Goal: Register for event/course

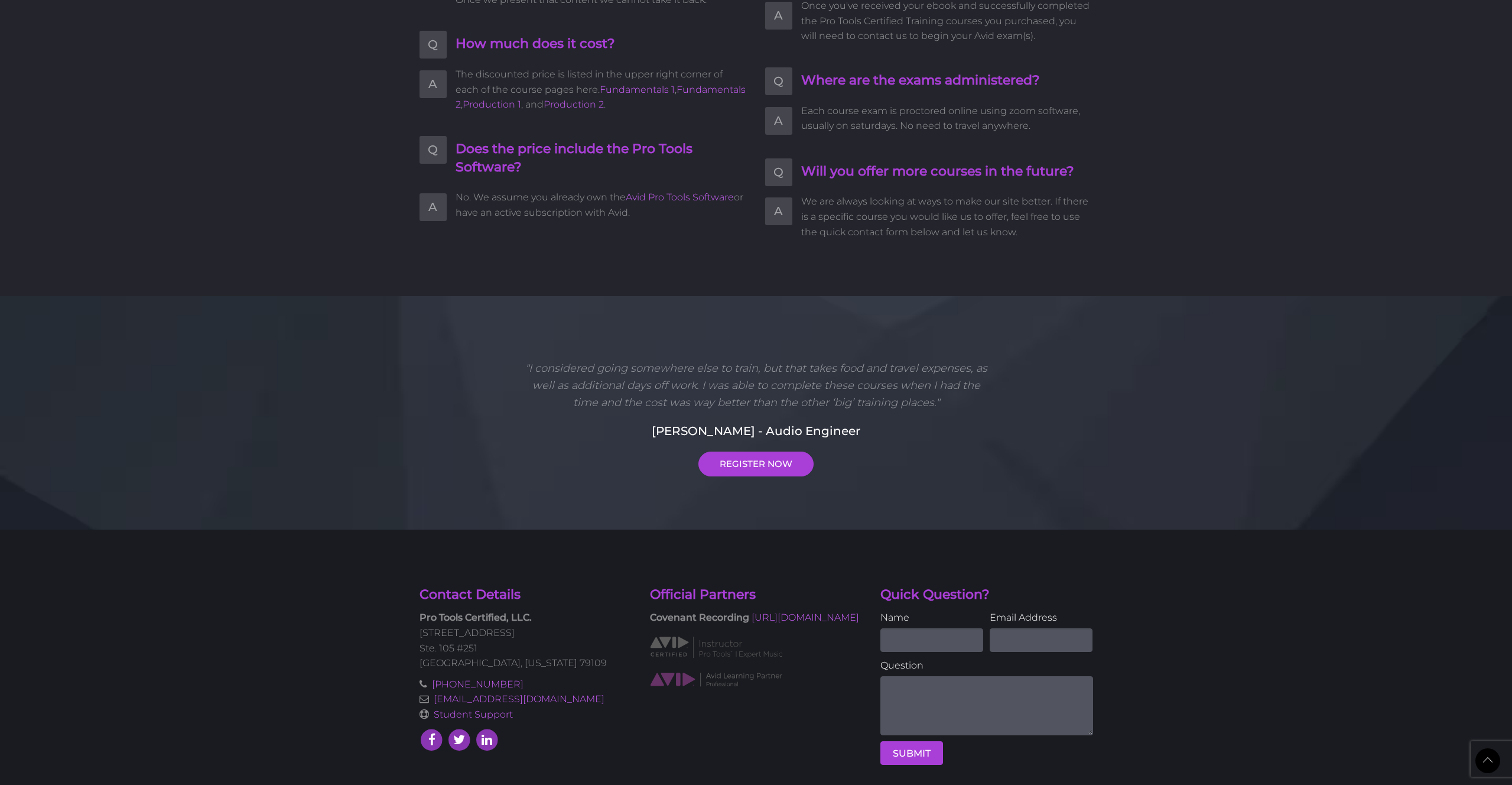
scroll to position [2815, 0]
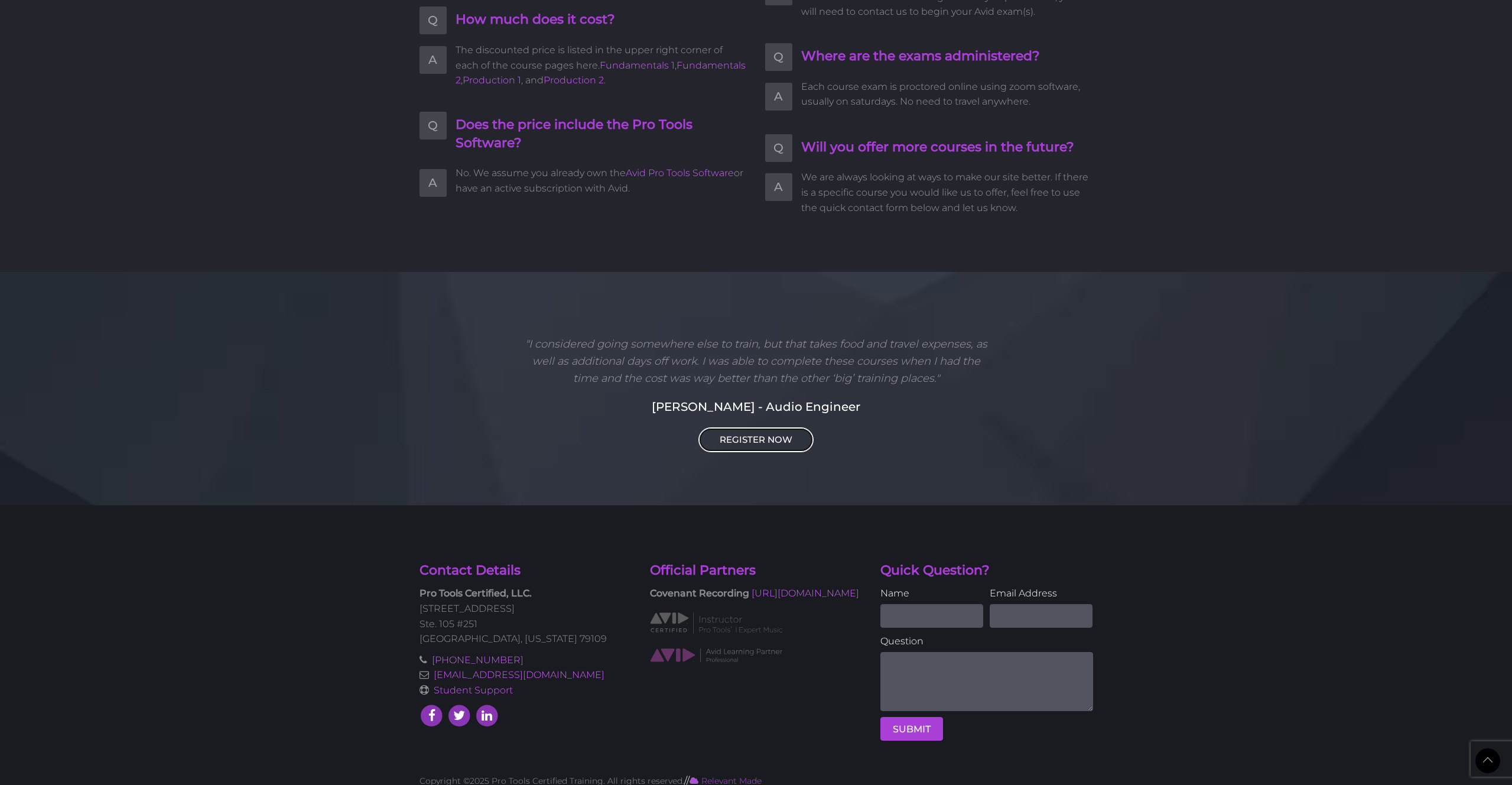
click at [767, 428] on link "REGISTER NOW" at bounding box center [756, 440] width 116 height 25
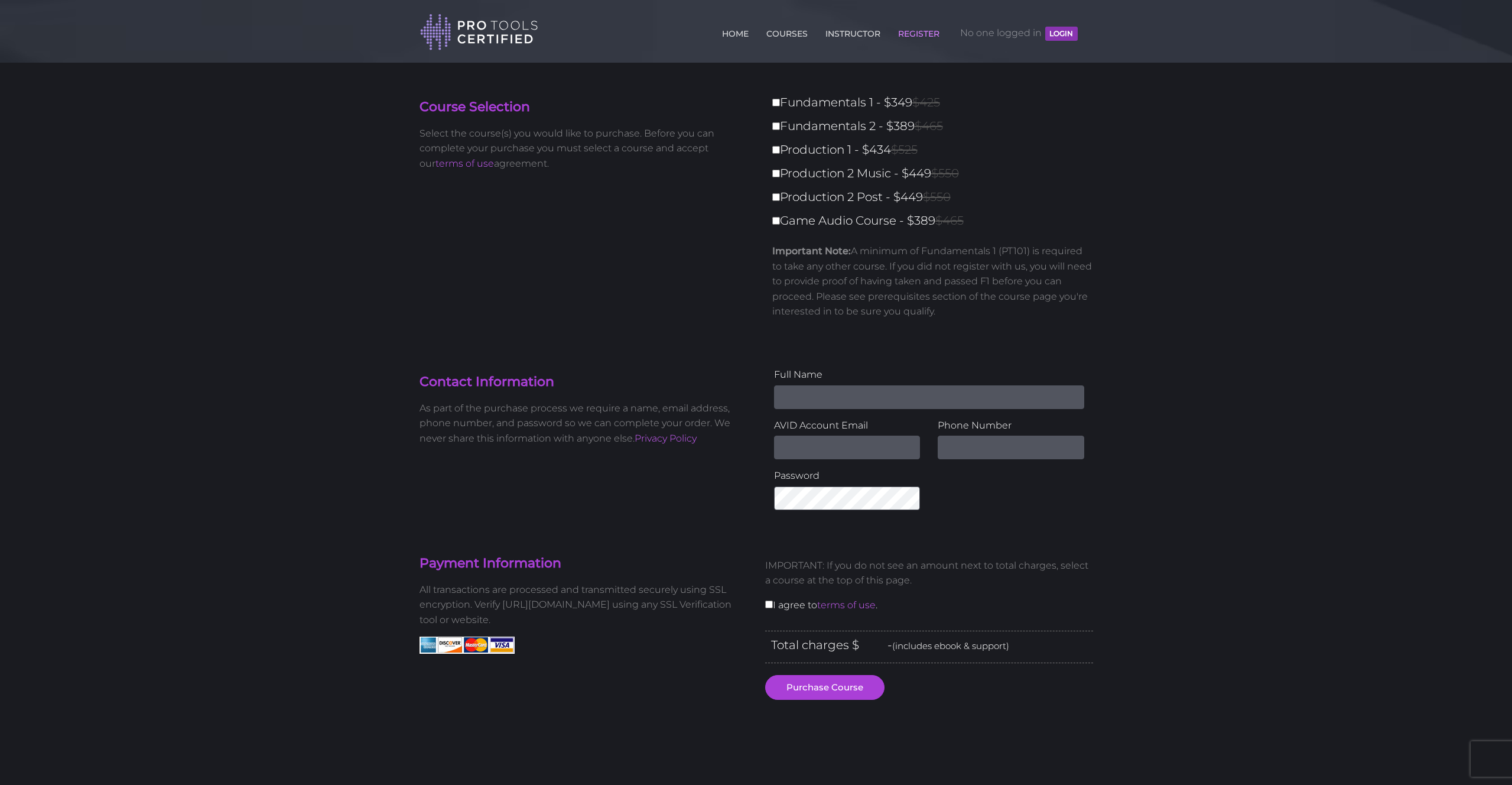
click at [775, 96] on label "Fundamentals 1 - $349 $425" at bounding box center [936, 102] width 328 height 21
click at [775, 99] on input "Fundamentals 1 - $349 $425" at bounding box center [776, 103] width 8 height 8
checkbox input "true"
type input "349"
click at [777, 131] on label "Fundamentals 2 - $389 $465" at bounding box center [936, 126] width 328 height 21
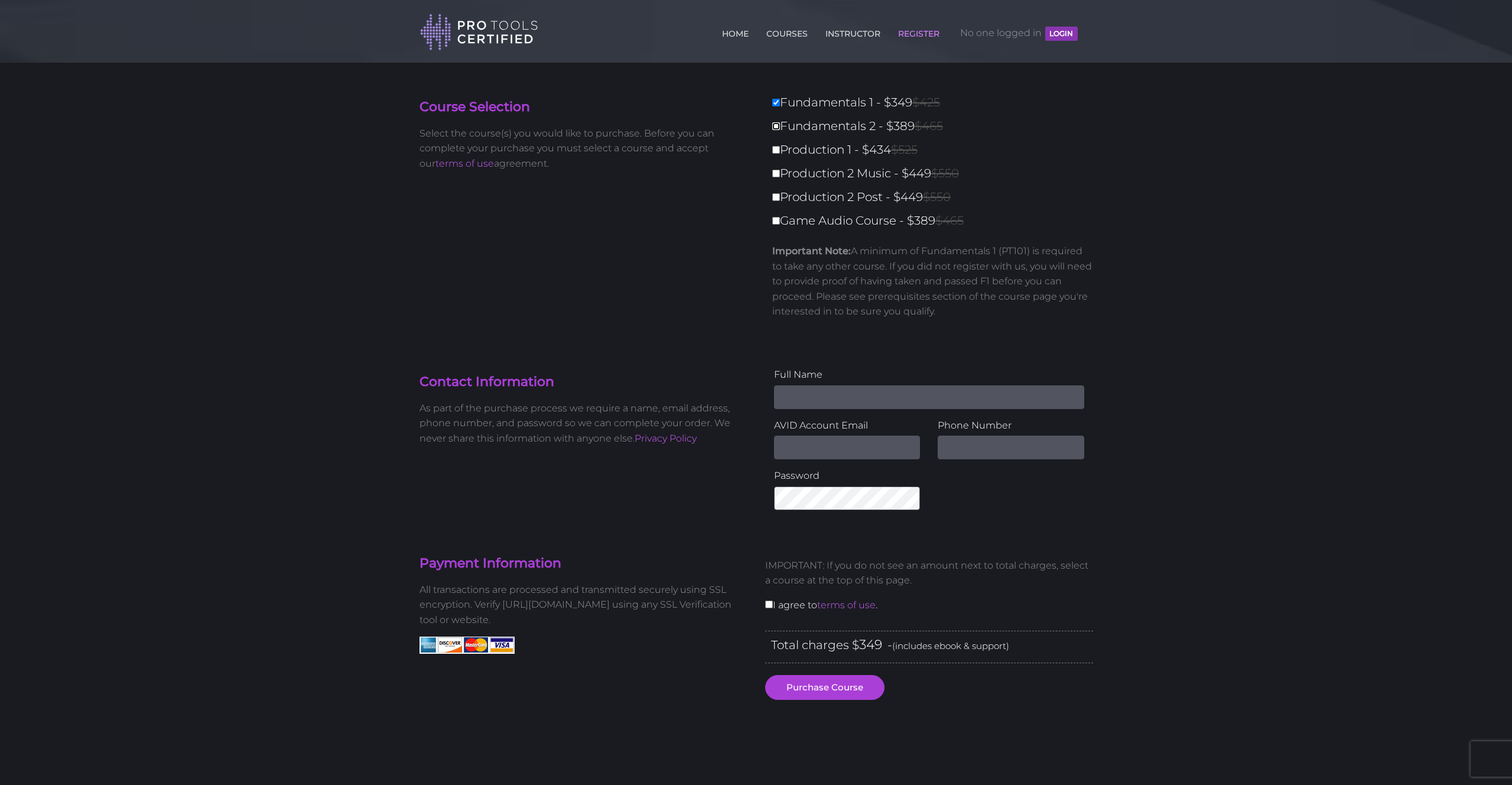
click at [777, 130] on input "Fundamentals 2 - $389 $465" at bounding box center [776, 126] width 8 height 8
checkbox input "true"
type input "738"
click at [774, 159] on label "Production 1 - $434 $525" at bounding box center [936, 150] width 328 height 21
click at [774, 154] on input "Production 1 - $434 $525" at bounding box center [776, 150] width 8 height 8
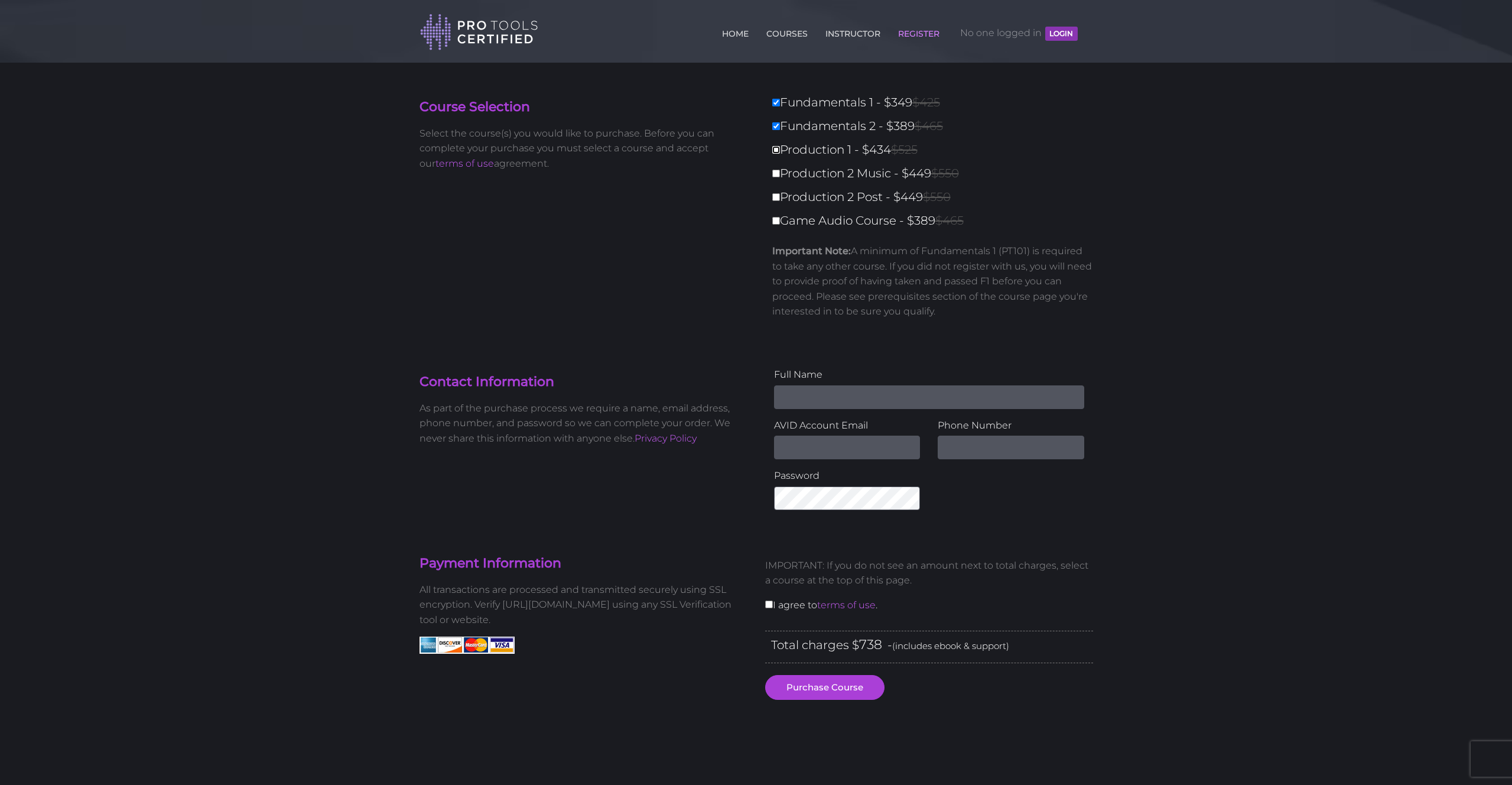
checkbox input "true"
type input "1172"
click at [776, 174] on input "Production 2 Music - $449 $550" at bounding box center [776, 174] width 8 height 8
checkbox input "true"
type input "1621"
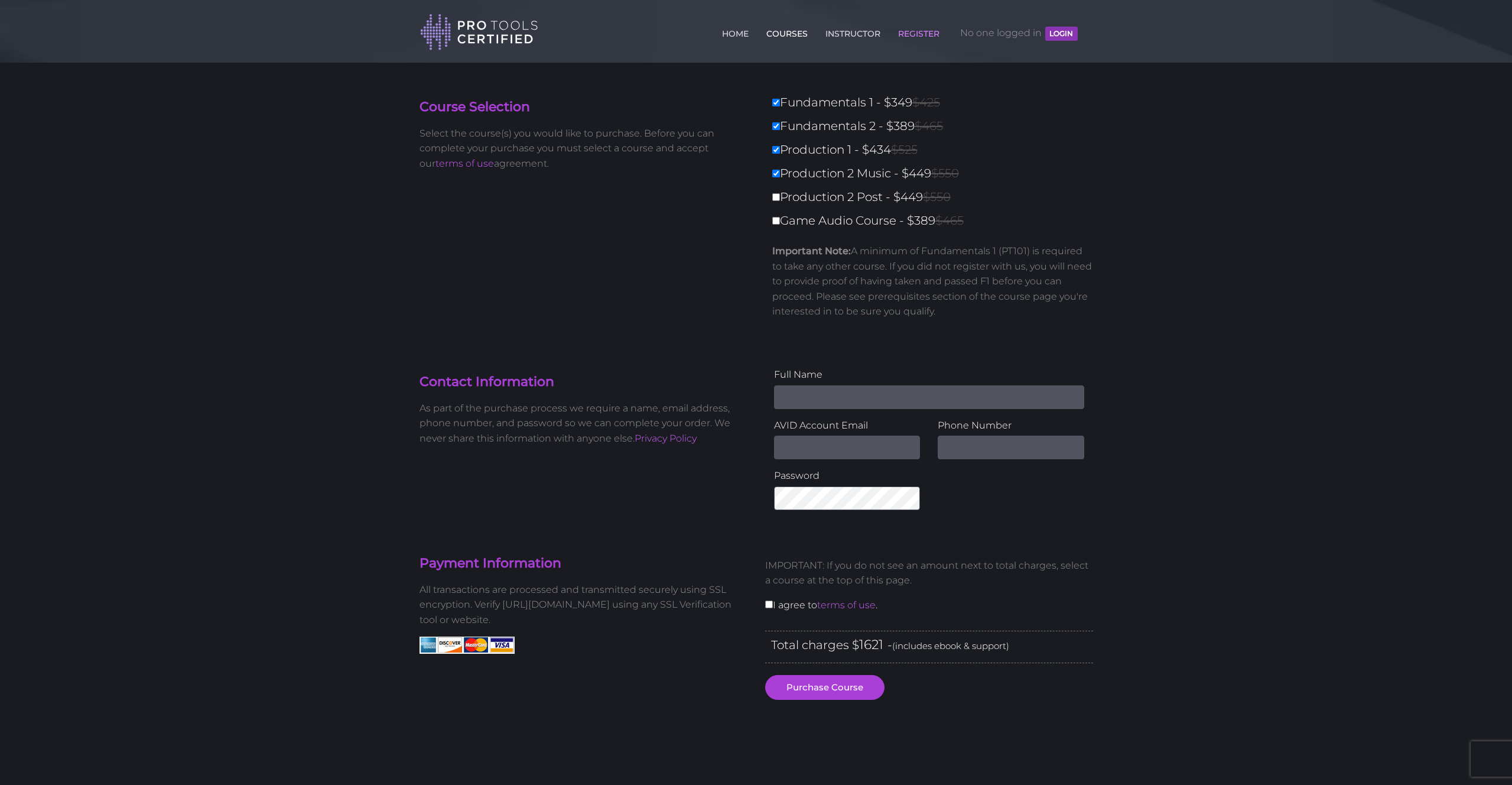
click at [774, 37] on link "COURSES" at bounding box center [787, 31] width 47 height 19
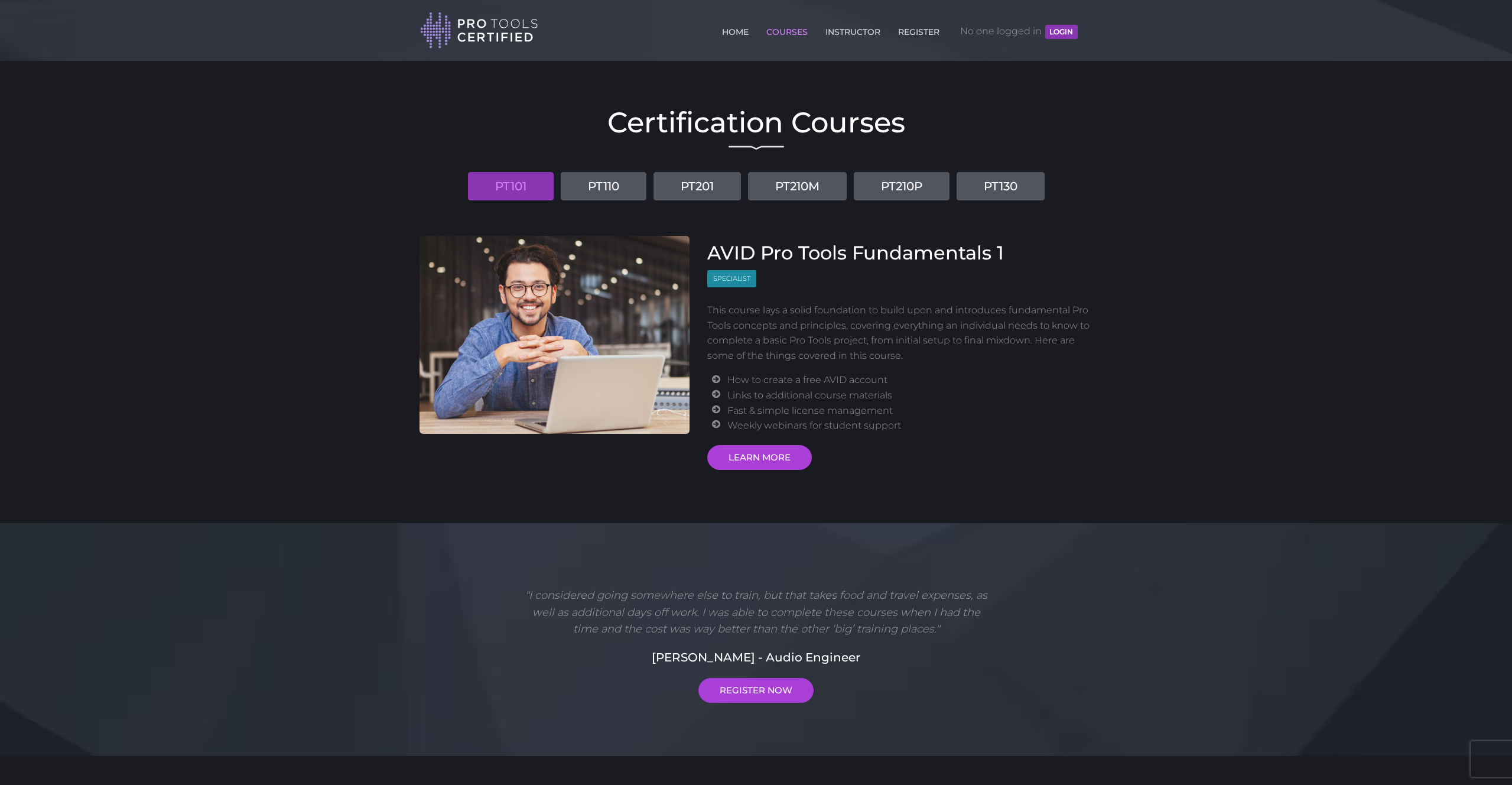
scroll to position [3, 0]
click at [636, 185] on link "PT110" at bounding box center [604, 186] width 85 height 28
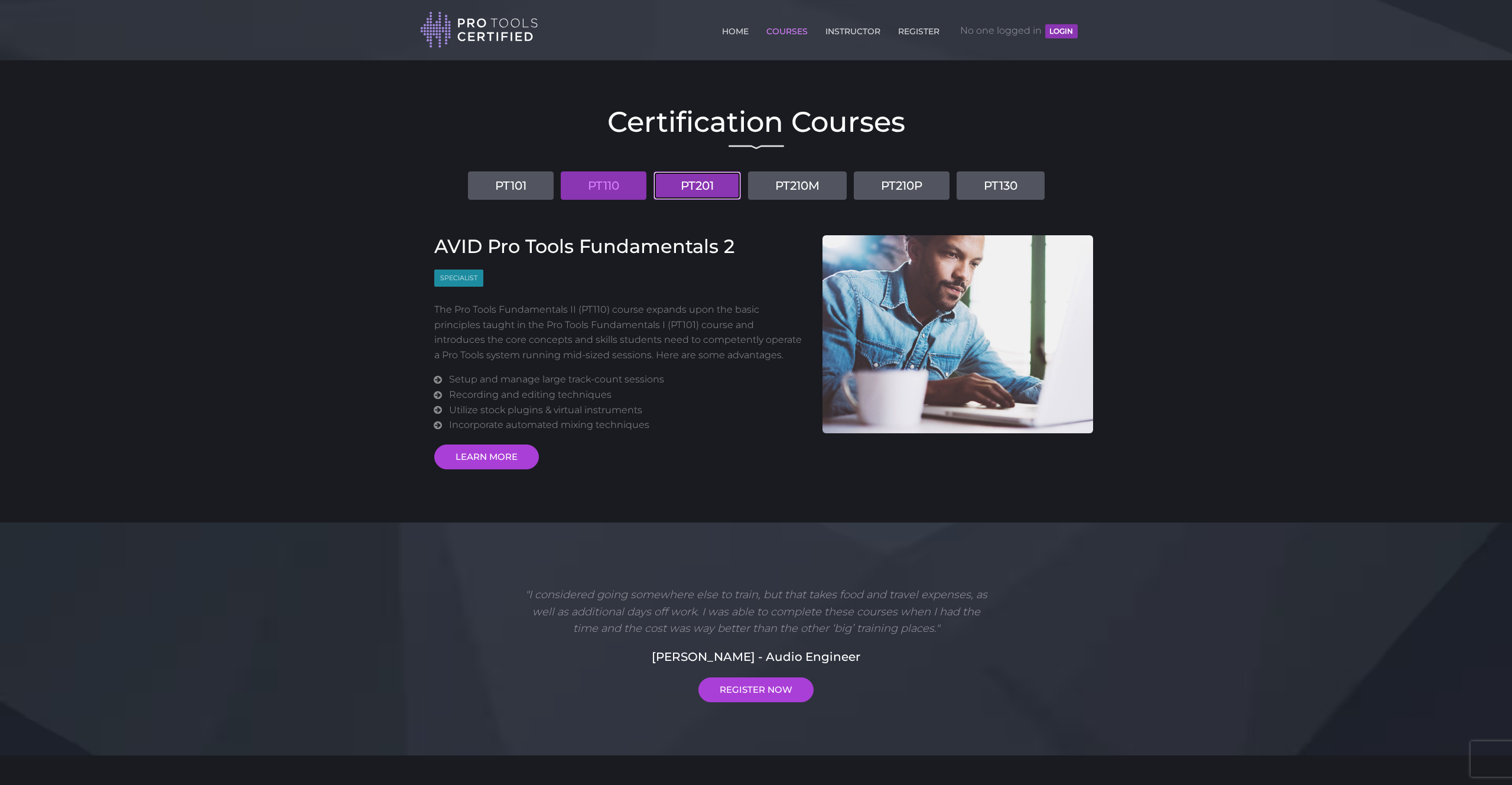
click at [690, 192] on link "PT201" at bounding box center [697, 186] width 87 height 28
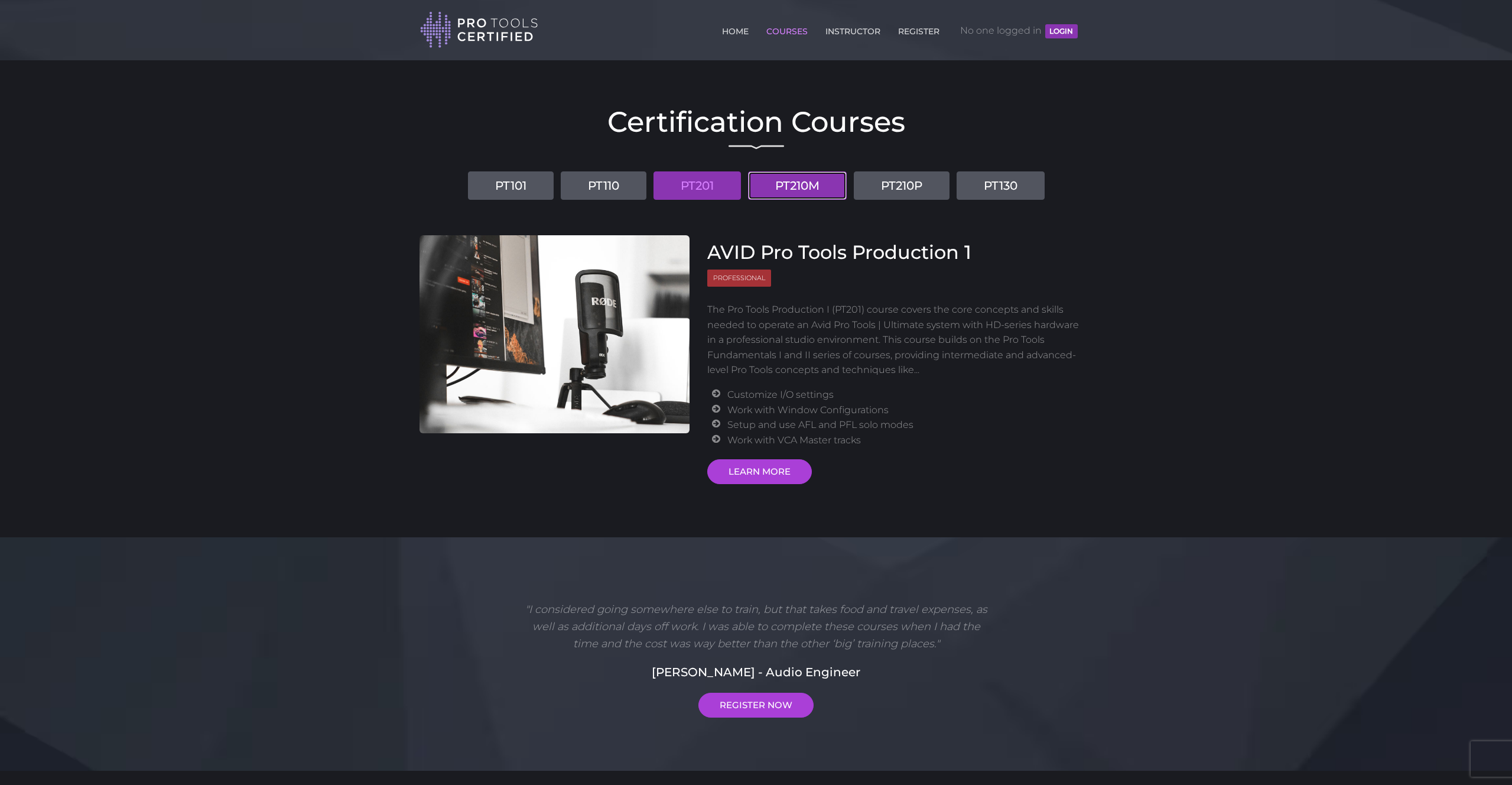
click at [815, 192] on link "PT210M" at bounding box center [797, 186] width 99 height 28
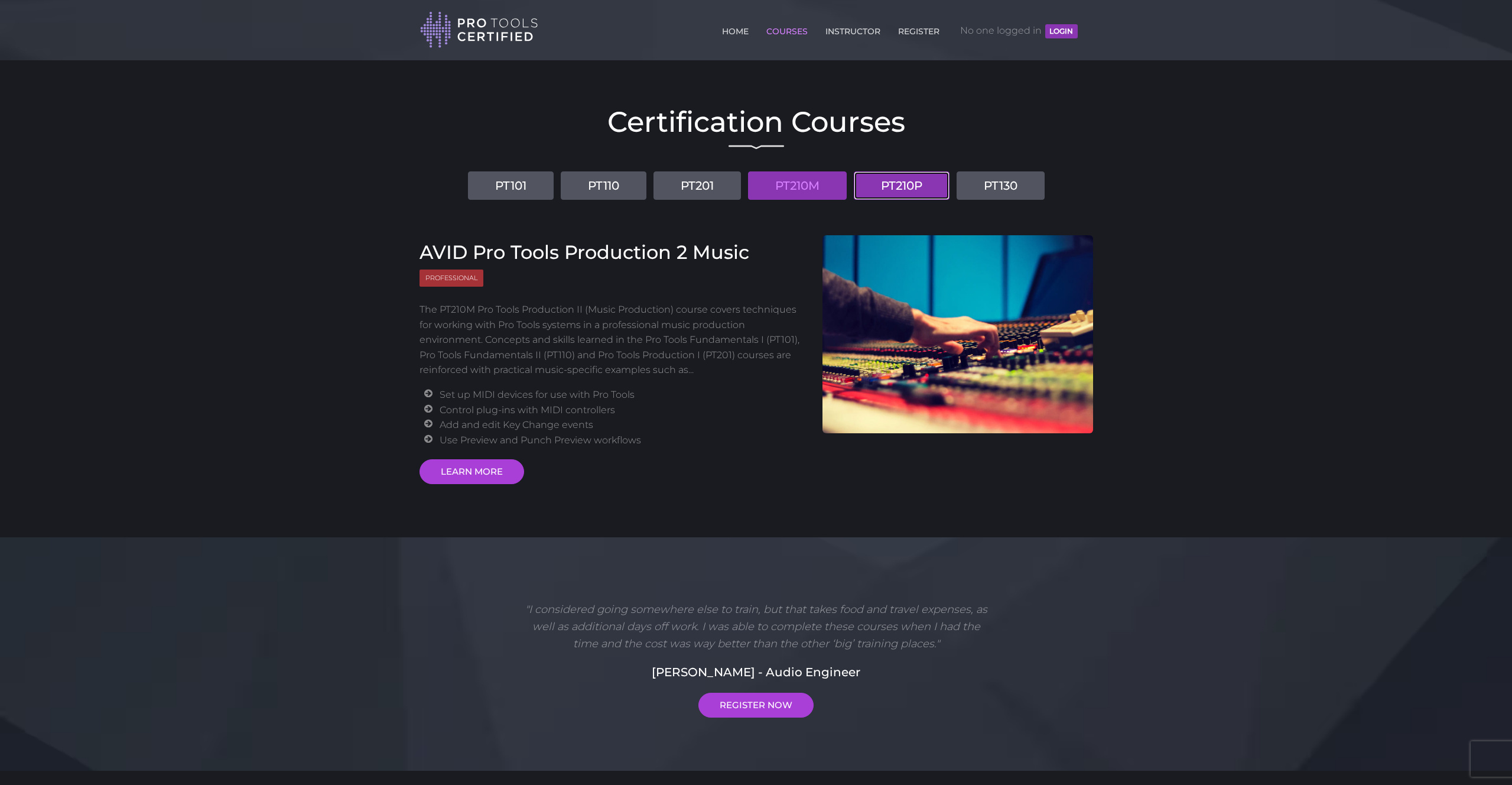
click at [892, 190] on link "PT210P" at bounding box center [901, 186] width 96 height 28
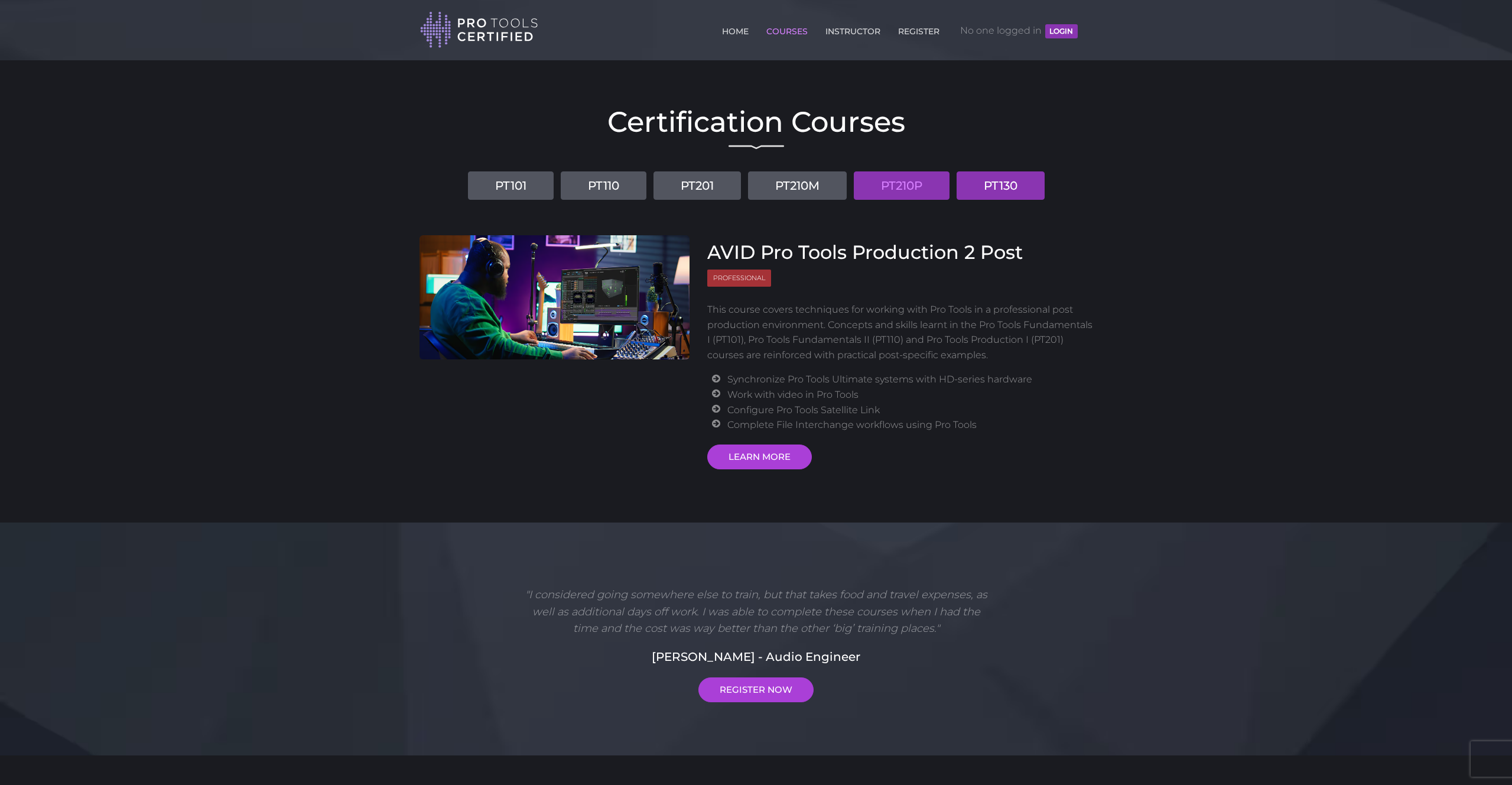
click at [1030, 186] on link "PT130" at bounding box center [1000, 186] width 88 height 28
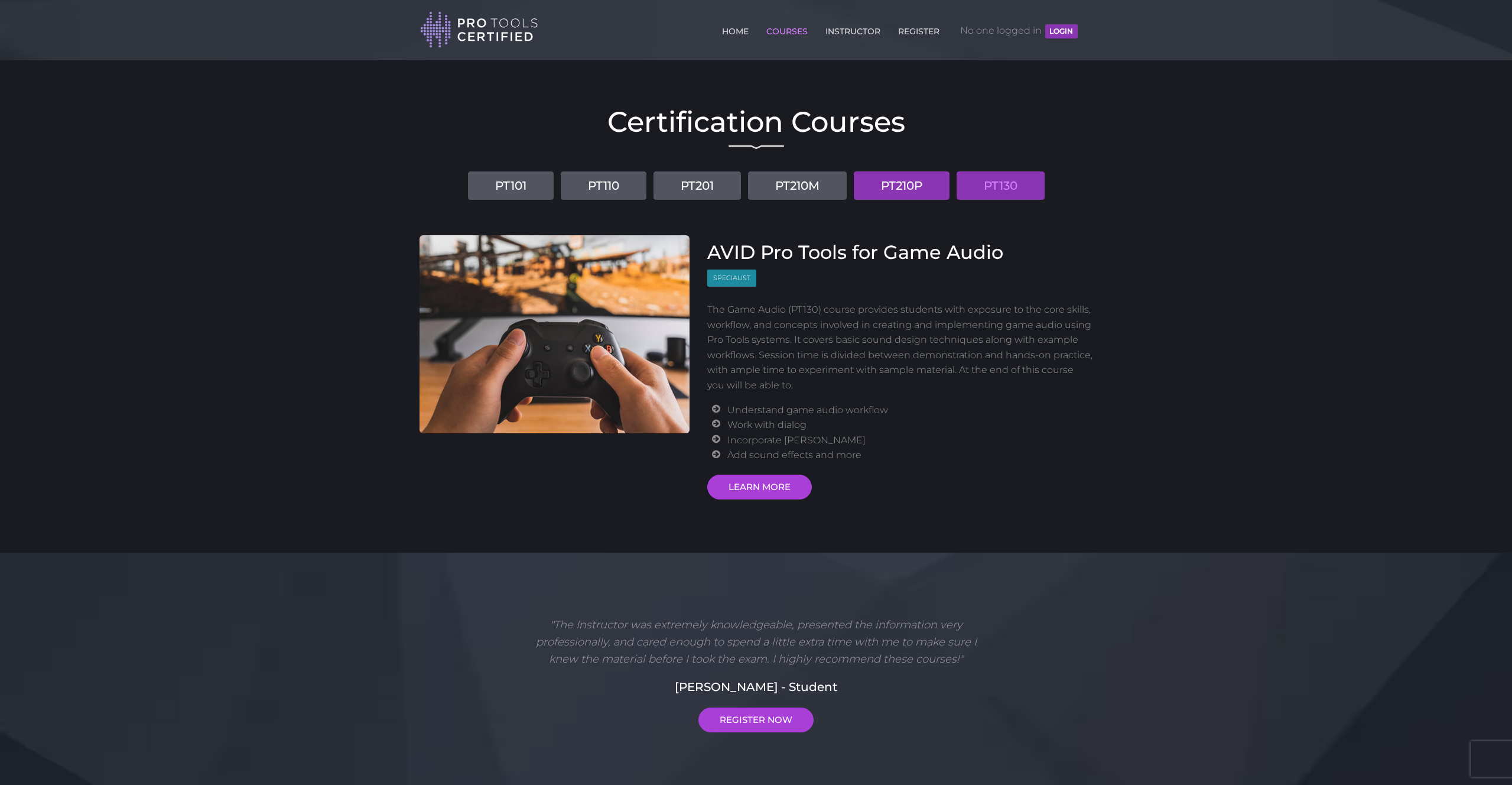
click at [931, 183] on link "PT210P" at bounding box center [901, 186] width 96 height 28
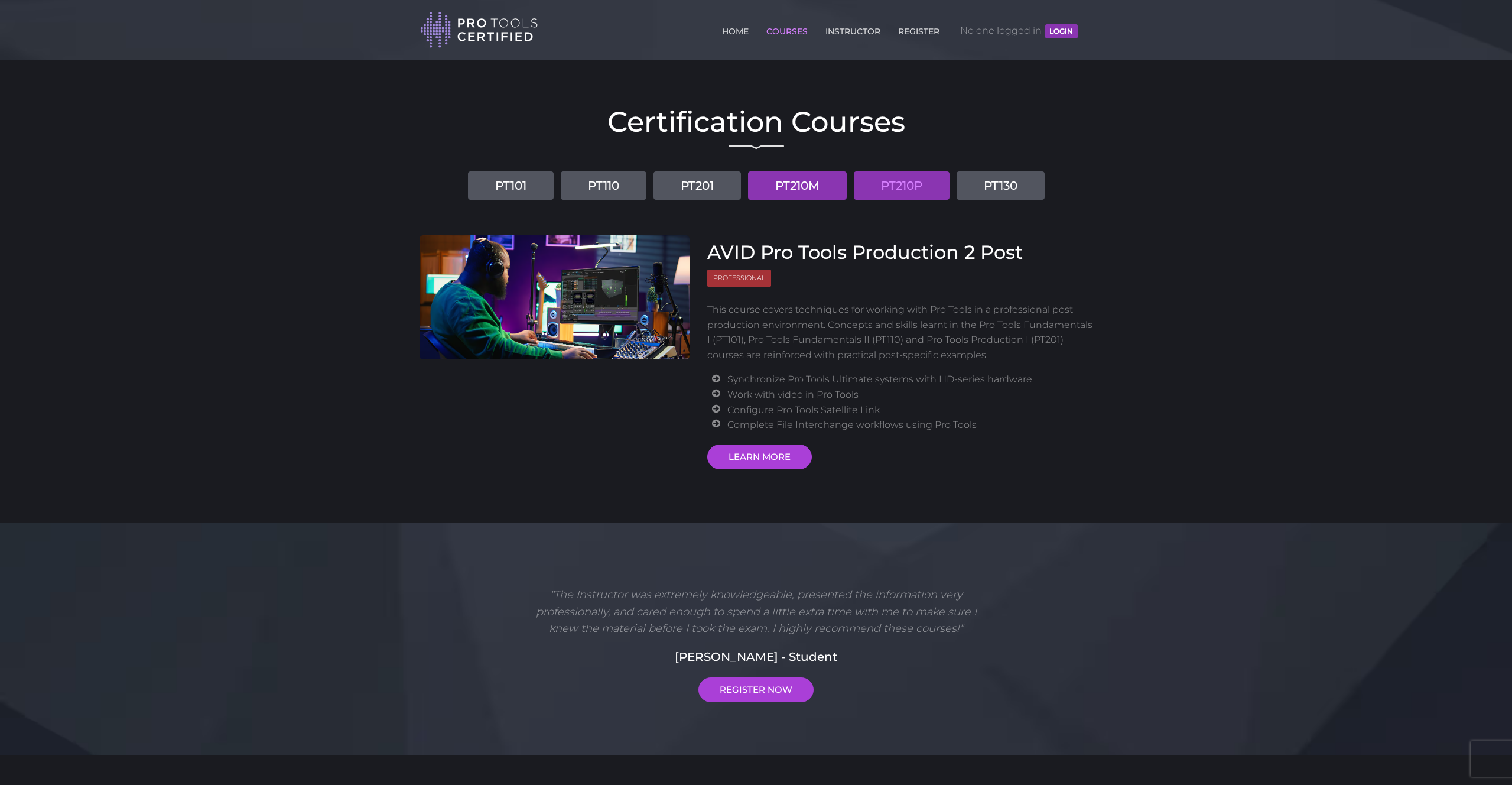
click at [809, 185] on link "PT210M" at bounding box center [797, 186] width 99 height 28
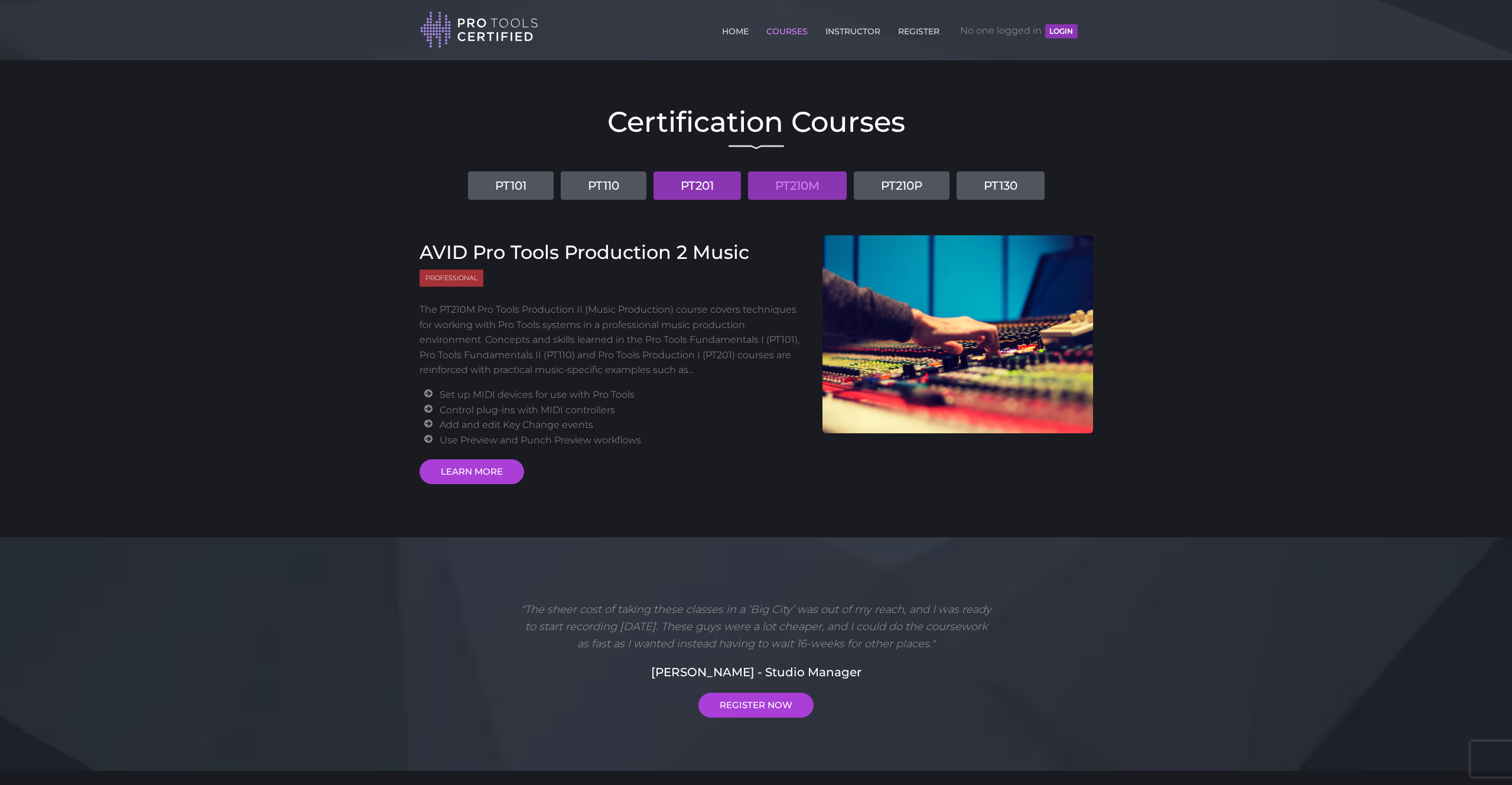
click at [677, 182] on link "PT201" at bounding box center [697, 186] width 87 height 28
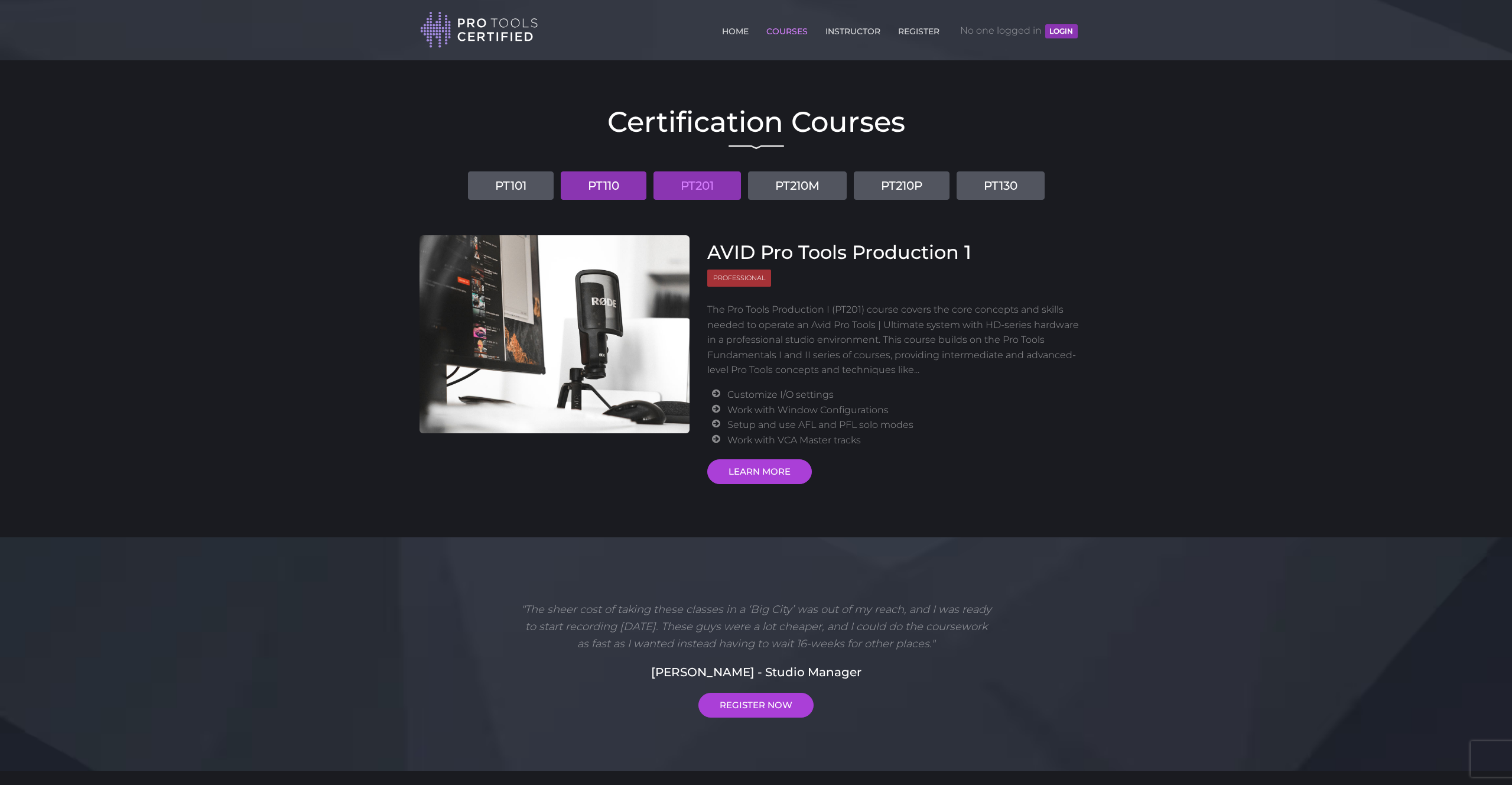
click at [613, 185] on link "PT110" at bounding box center [604, 186] width 85 height 28
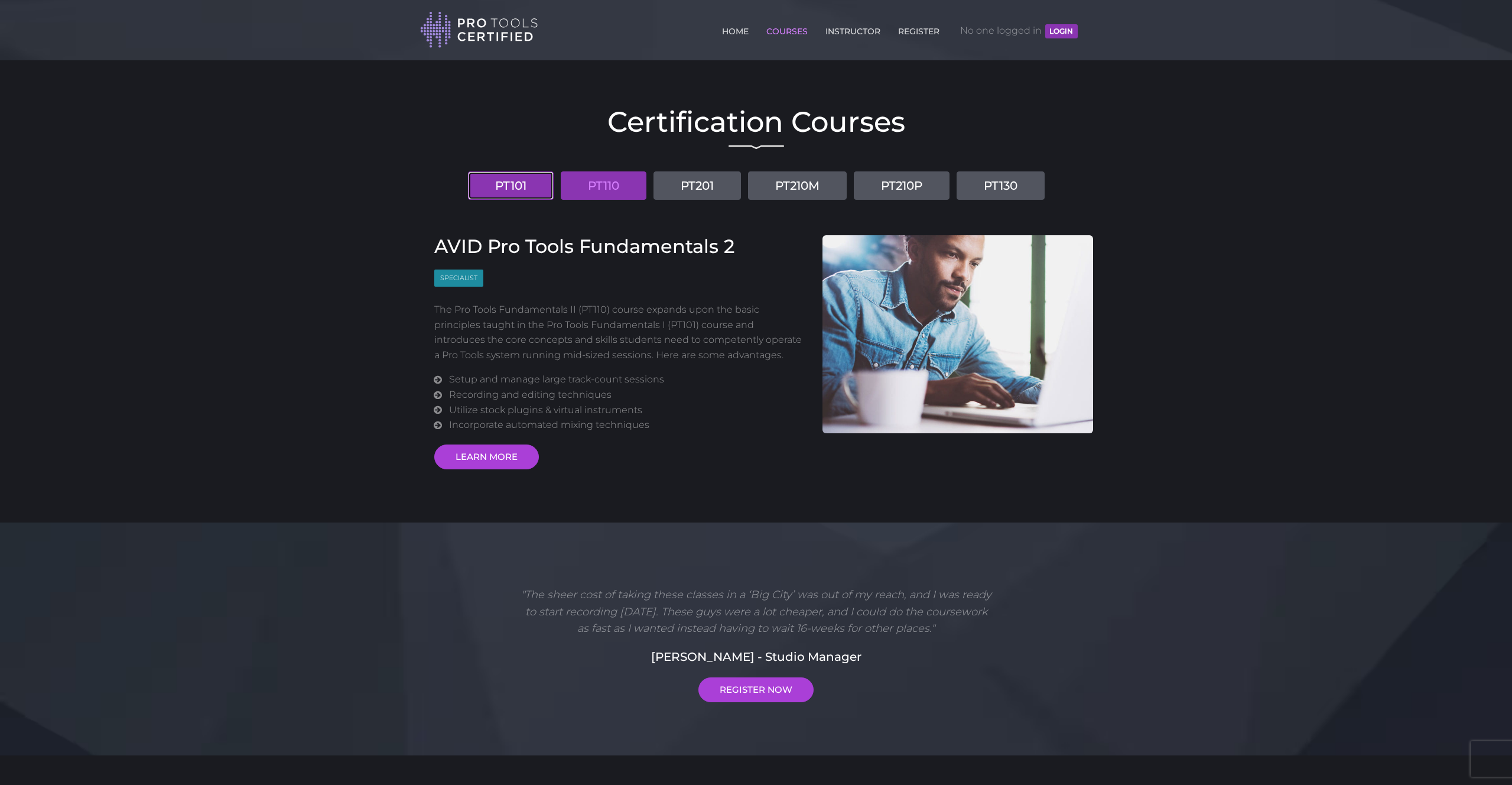
click at [501, 182] on link "PT101" at bounding box center [511, 186] width 85 height 28
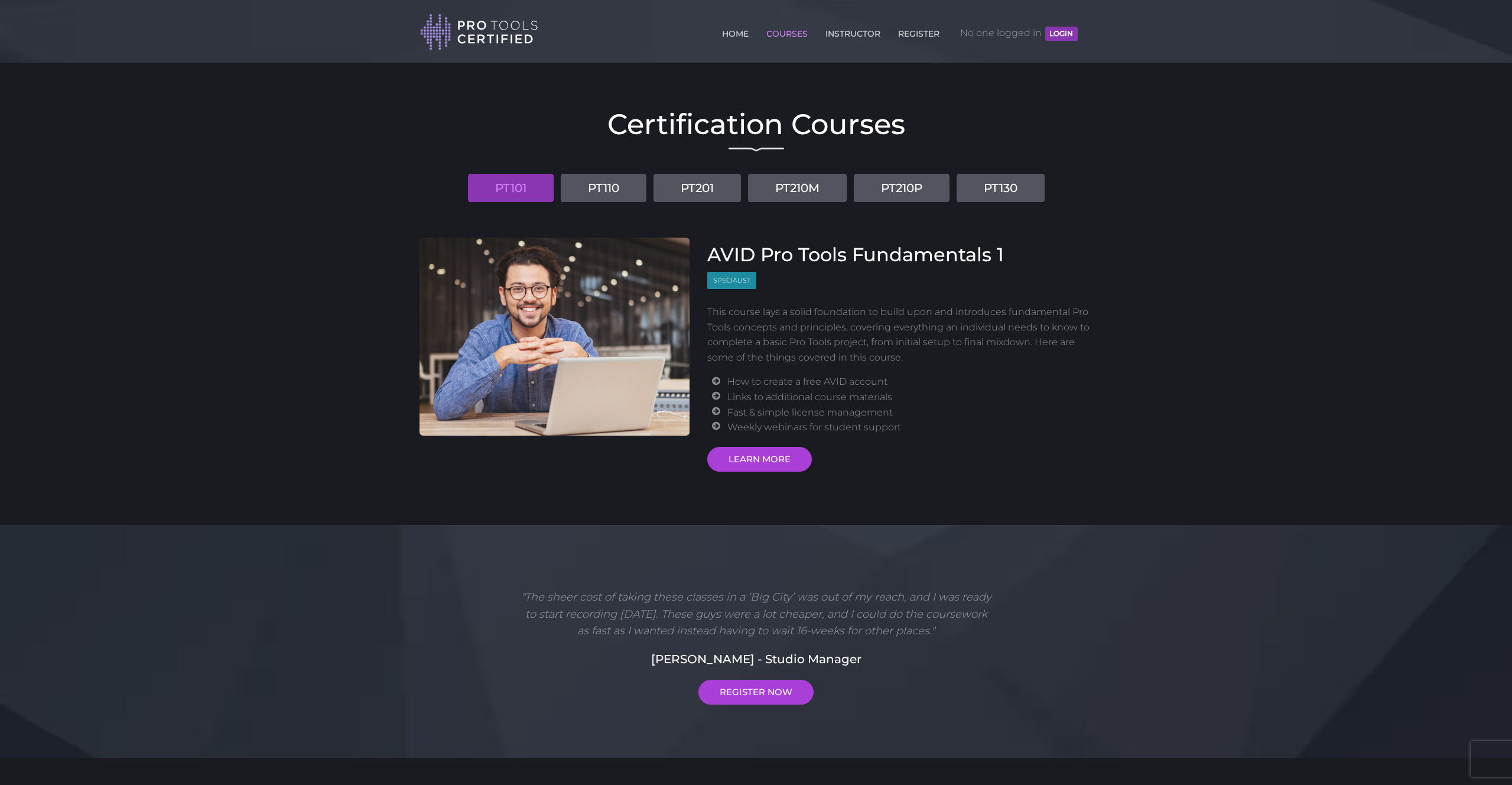
scroll to position [268, 0]
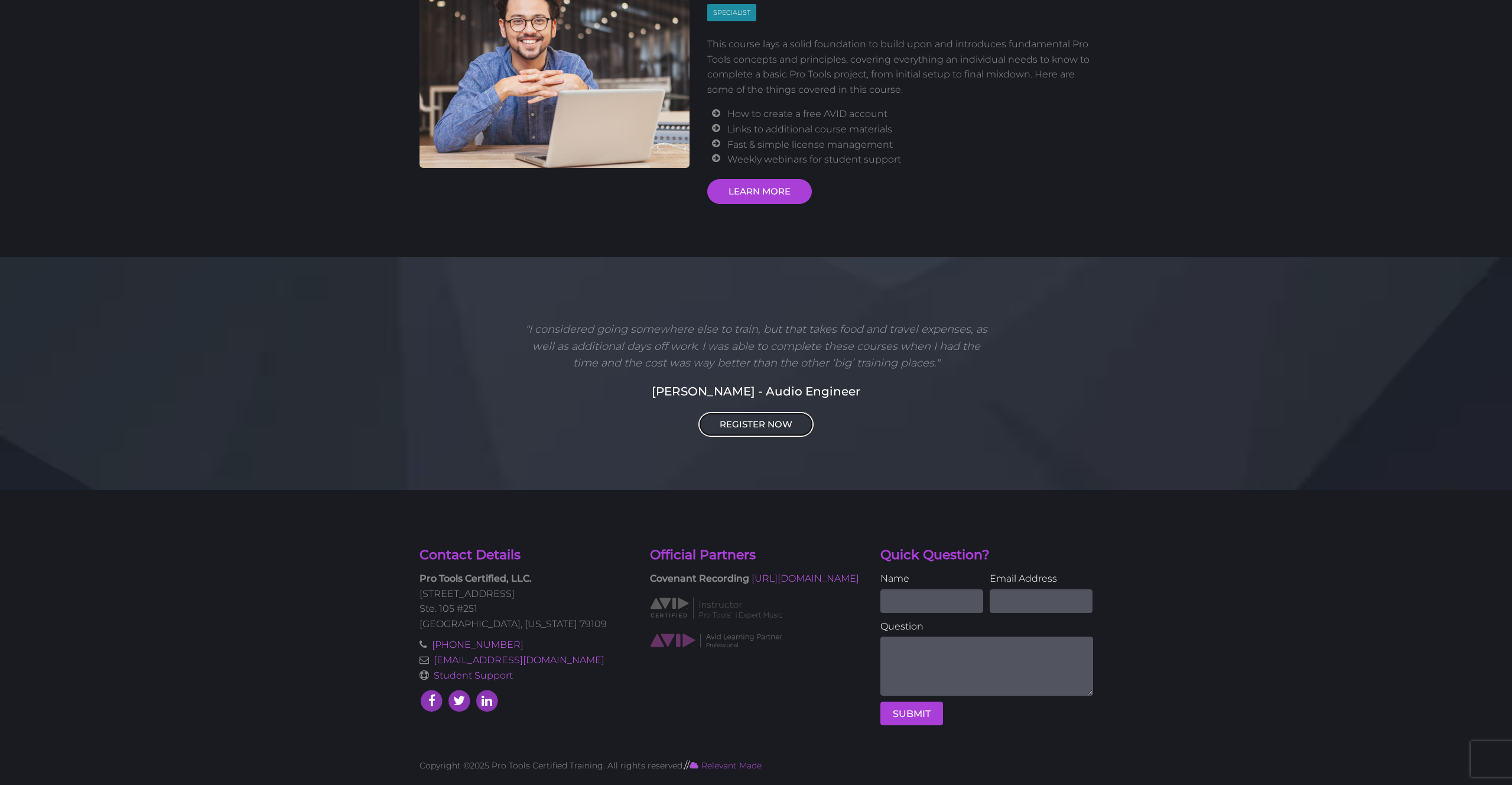
click at [768, 427] on link "REGISTER NOW" at bounding box center [756, 424] width 116 height 25
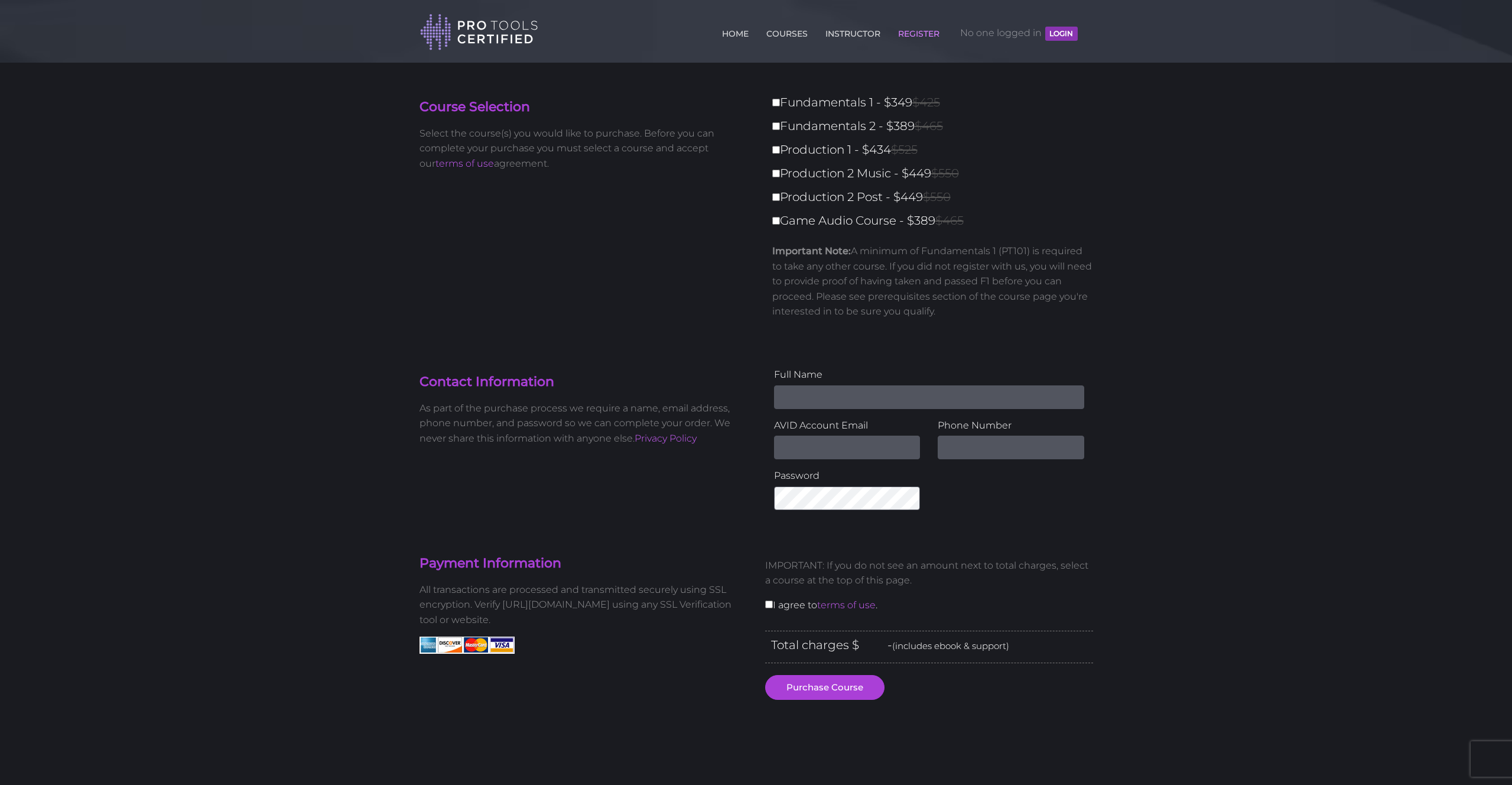
click at [771, 102] on div "Fundamentals 1 - $349 $425 Fundamentals 2 - $389 $465 Production 1 - $434 $525 …" at bounding box center [929, 210] width 328 height 237
click at [776, 99] on input "Fundamentals 1 - $349 $425" at bounding box center [776, 103] width 8 height 8
checkbox input "true"
type input "349"
click at [775, 128] on input "Fundamentals 2 - $389 $465" at bounding box center [776, 126] width 8 height 8
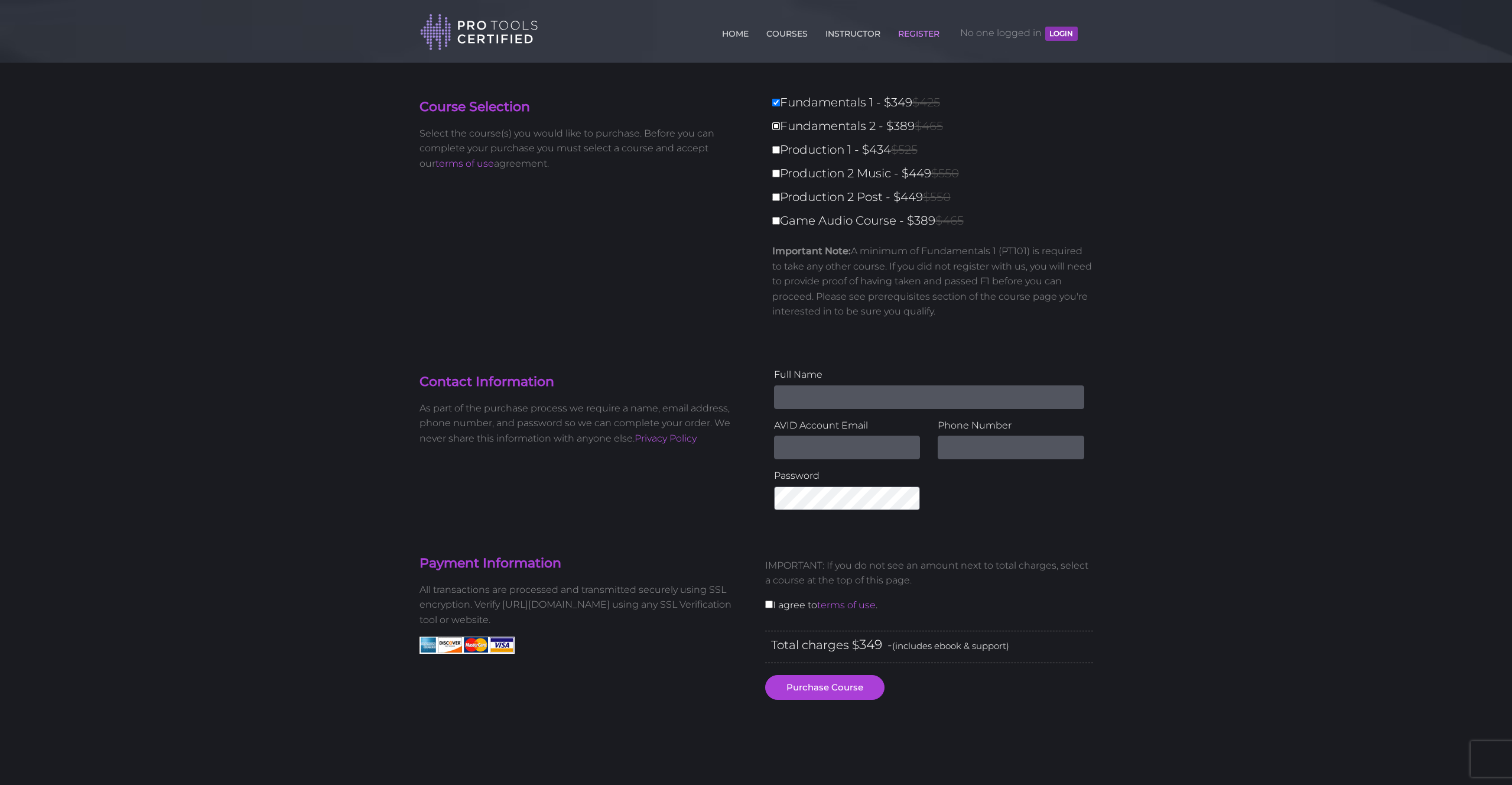
checkbox input "true"
type input "738"
click at [776, 146] on input "Production 1 - $434 $525" at bounding box center [776, 150] width 8 height 8
checkbox input "true"
type input "1172"
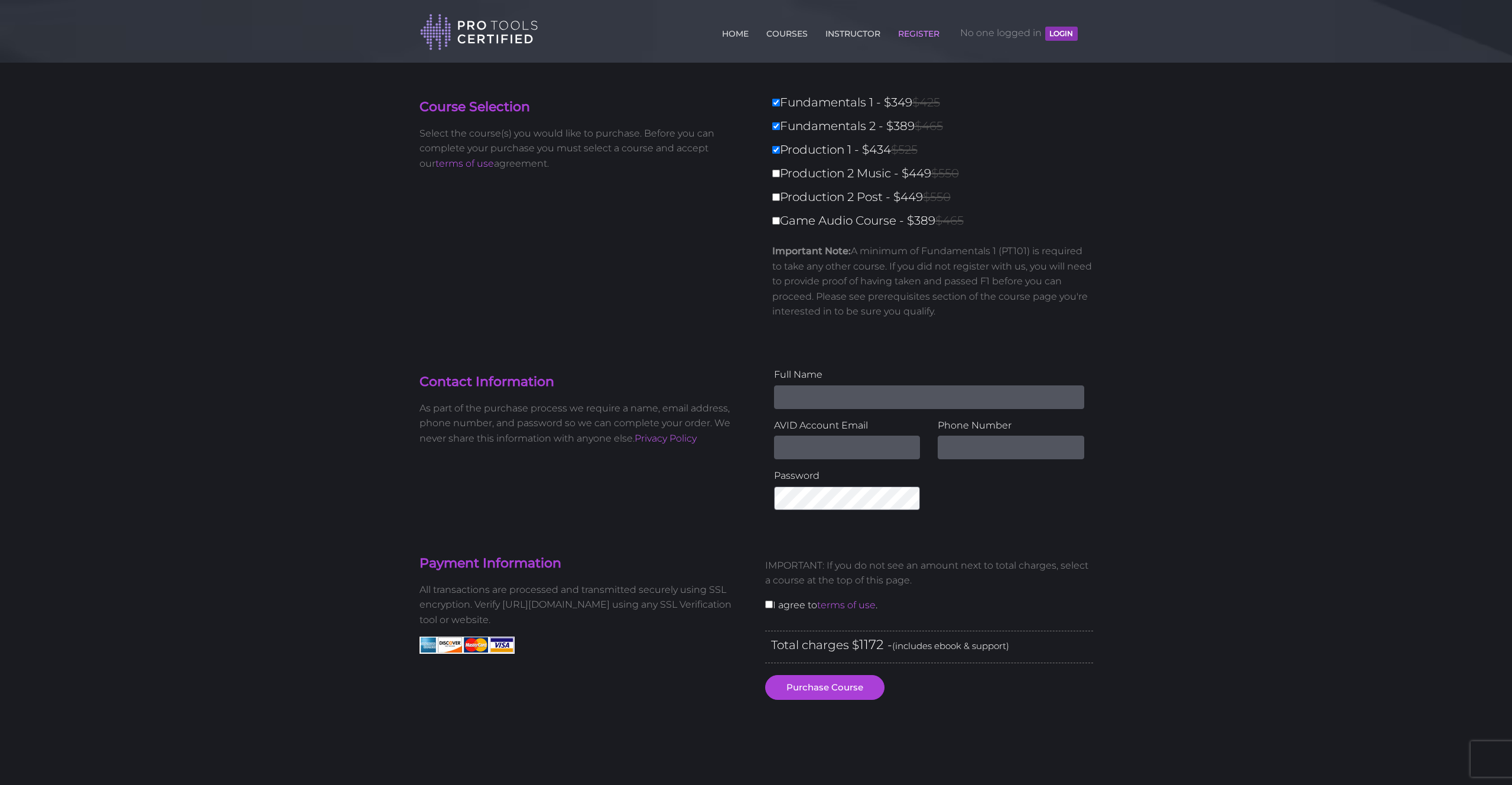
click at [776, 166] on label "Production 2 Music - $449 $550" at bounding box center [936, 173] width 328 height 21
click at [776, 170] on input "Production 2 Music - $449 $550" at bounding box center [776, 174] width 8 height 8
checkbox input "true"
type input "1621"
click at [776, 172] on input "Production 2 Music - $449 $550" at bounding box center [776, 174] width 8 height 8
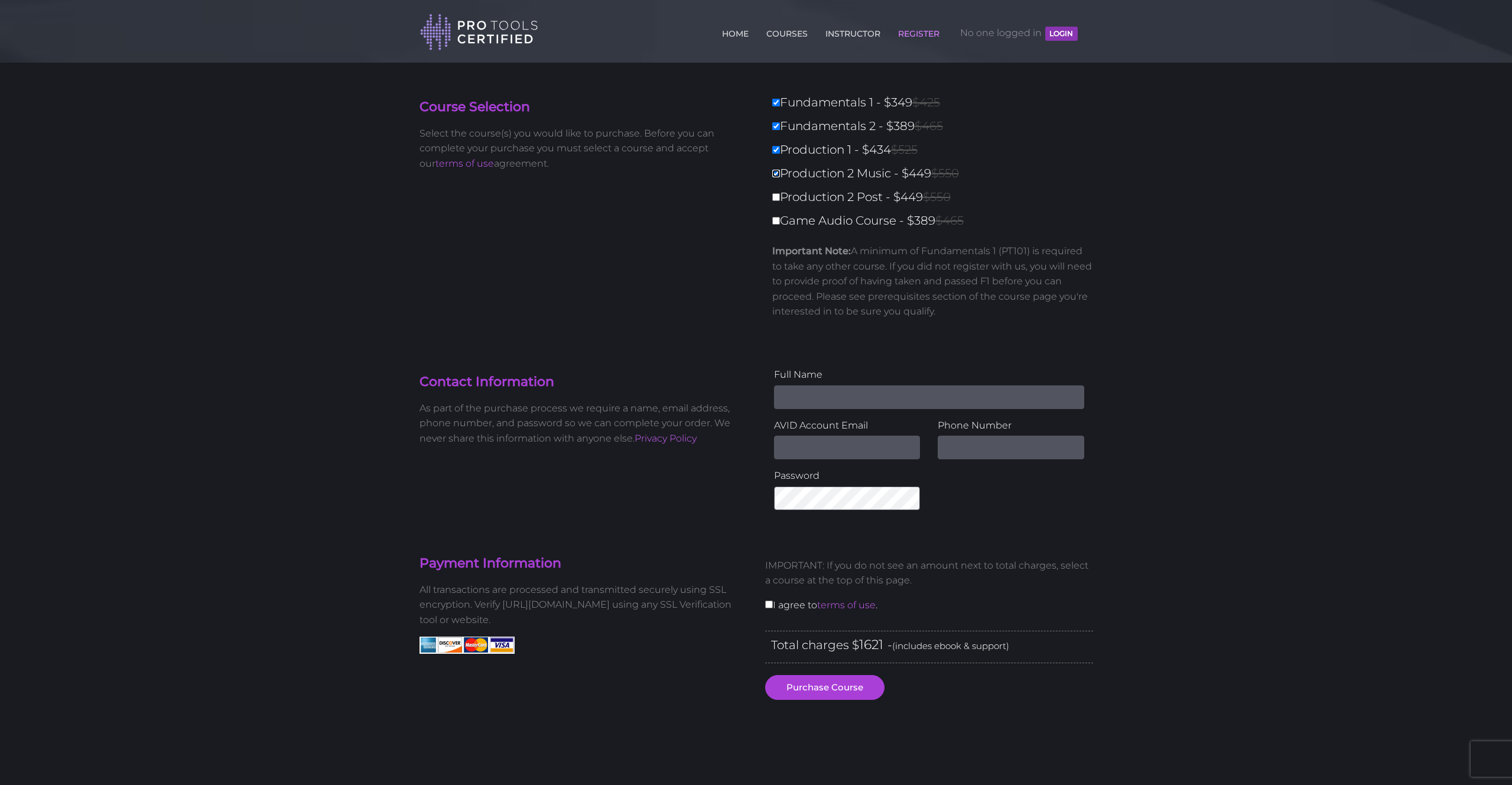
checkbox input "false"
type input "1172"
click at [773, 173] on input "Production 2 Music - $449 $550" at bounding box center [776, 174] width 8 height 8
checkbox input "true"
type input "1621"
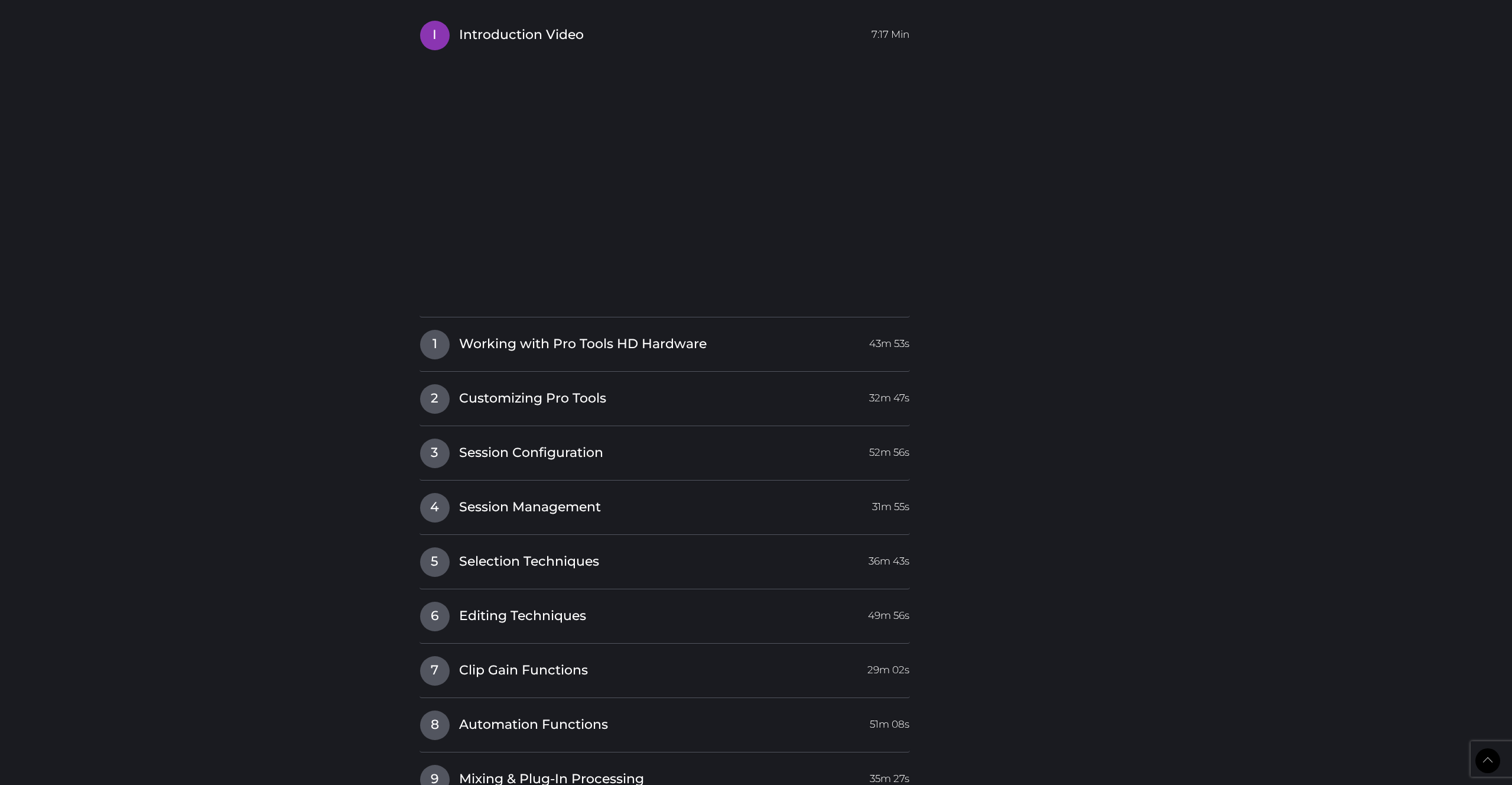
scroll to position [1847, 0]
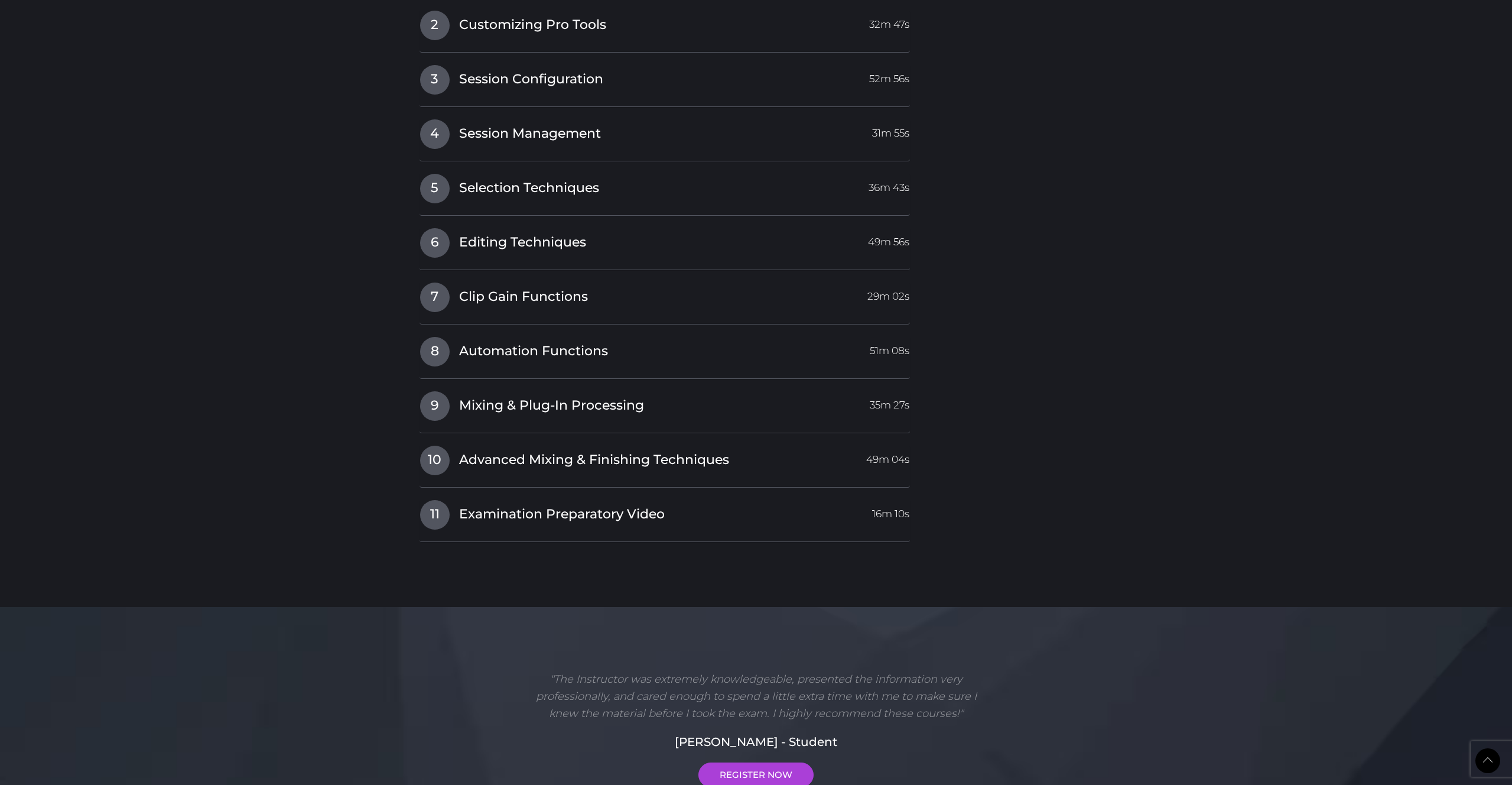
click at [483, 223] on div "I Introduction Video 7:17 Min 1 Working with Pro Tools HD Hardware 43m 53s Secu…" at bounding box center [665, 94] width 491 height 895
click at [482, 244] on span "Editing Techniques" at bounding box center [522, 242] width 127 height 18
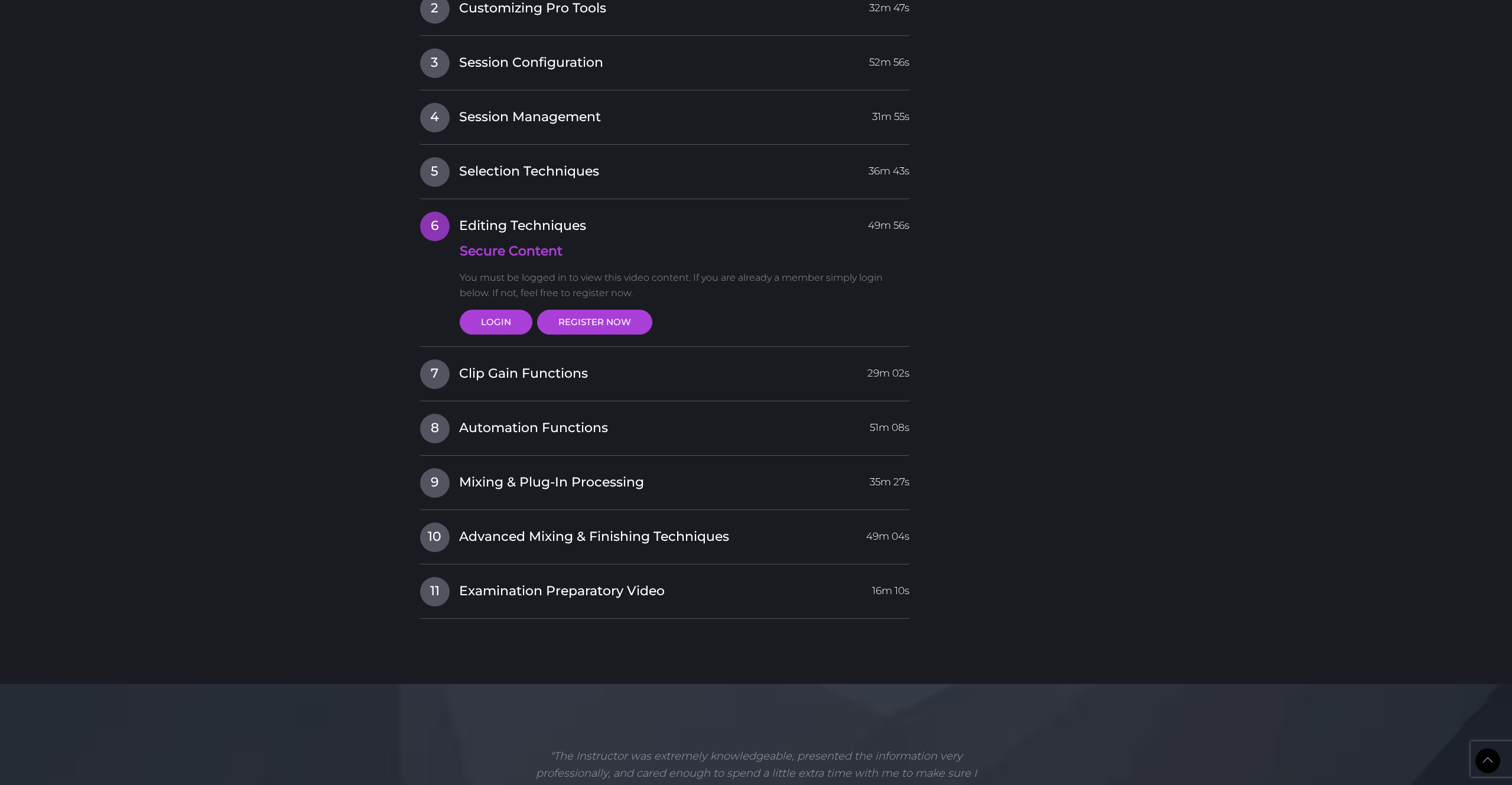
scroll to position [1589, 0]
